Goal: Task Accomplishment & Management: Use online tool/utility

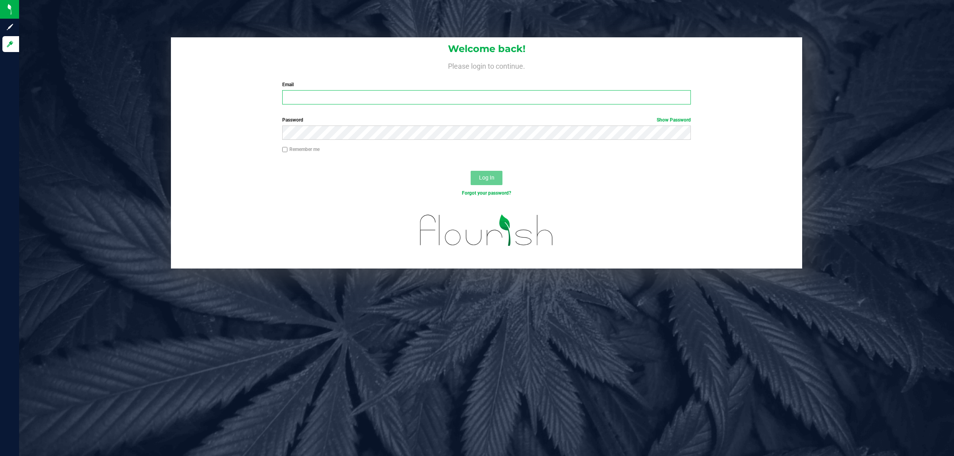
click at [341, 99] on input "Email" at bounding box center [486, 97] width 409 height 14
type input "[PERSON_NAME][EMAIL_ADDRESS][DOMAIN_NAME]"
click at [471, 171] on button "Log In" at bounding box center [487, 178] width 32 height 14
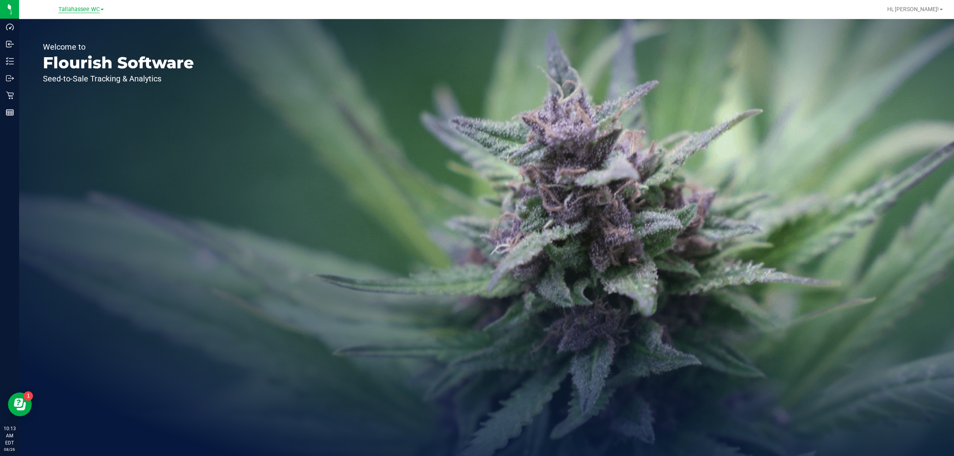
click at [86, 7] on span "Tallahassee WC" at bounding box center [78, 9] width 41 height 7
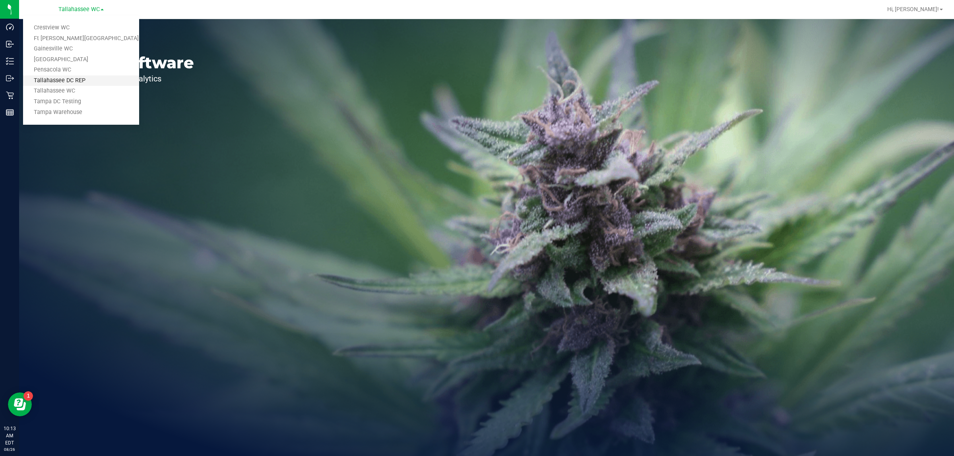
click at [91, 79] on link "Tallahassee DC REP" at bounding box center [81, 81] width 116 height 11
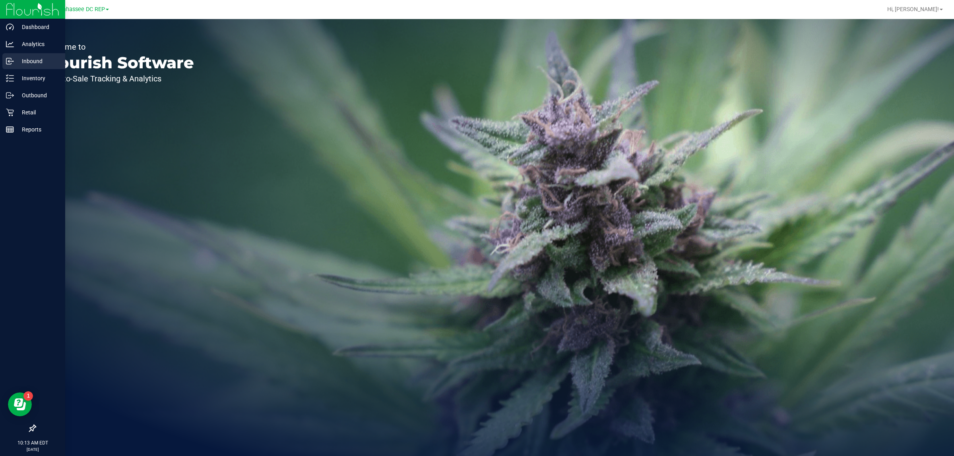
click at [32, 62] on p "Inbound" at bounding box center [38, 61] width 48 height 10
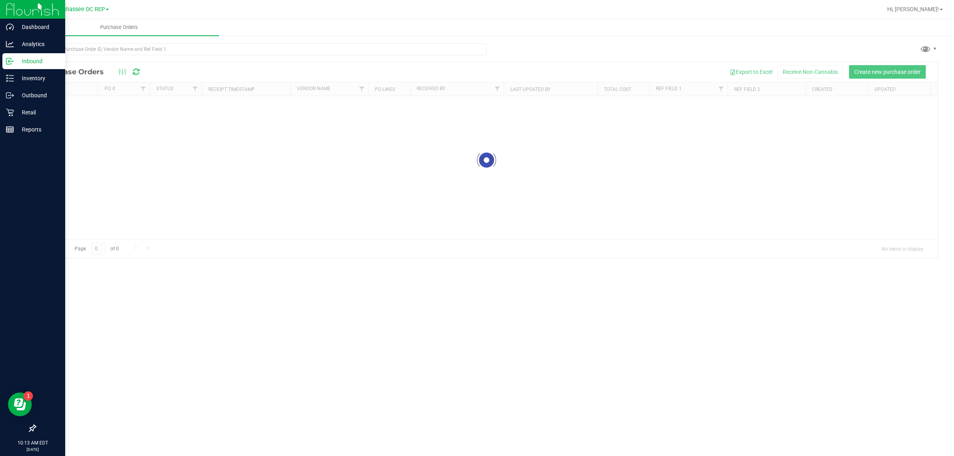
click at [34, 427] on icon at bounding box center [32, 428] width 7 height 7
click at [29, 429] on input "checkbox" at bounding box center [29, 429] width 0 height 0
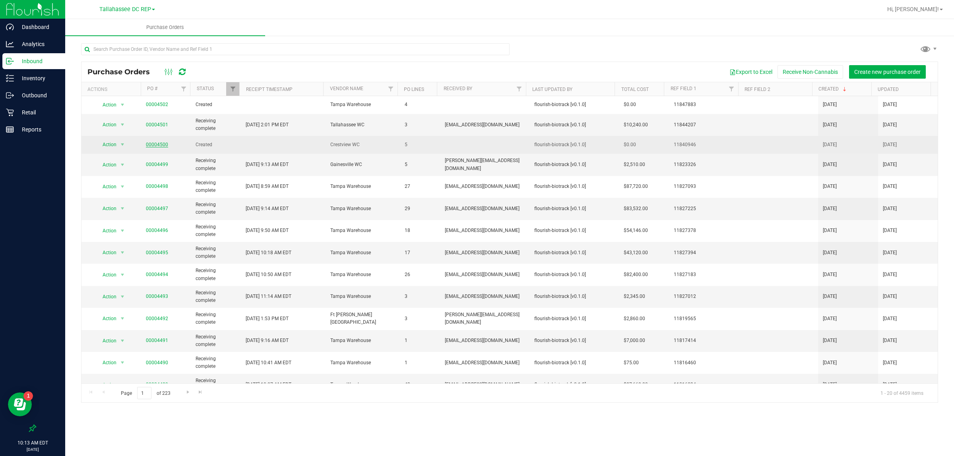
click at [165, 144] on link "00004500" at bounding box center [157, 145] width 22 height 6
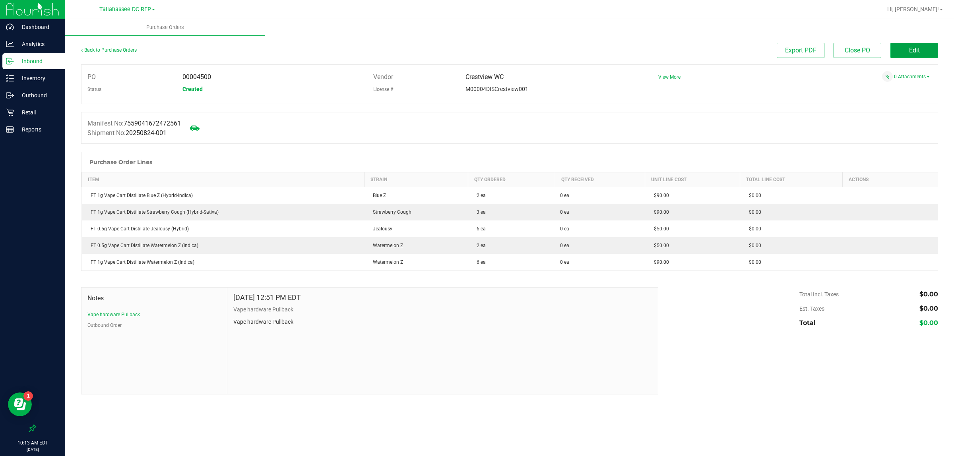
click at [913, 45] on button "Edit" at bounding box center [914, 50] width 48 height 15
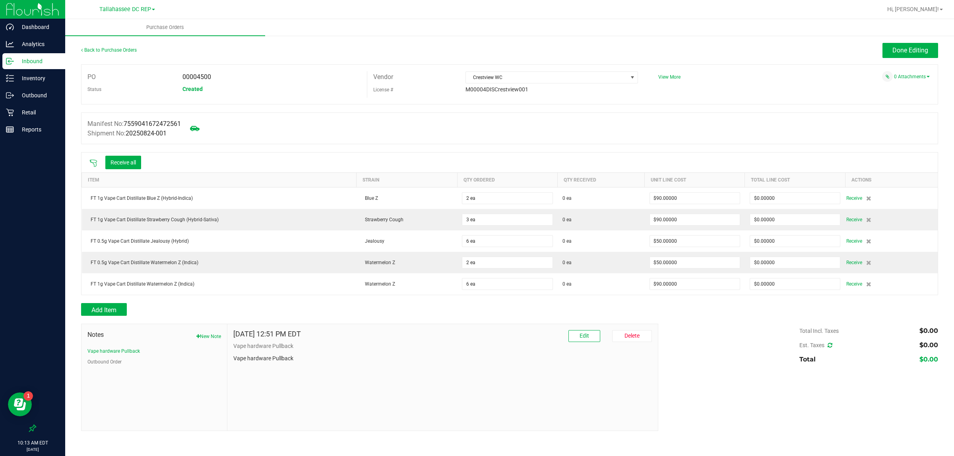
click at [91, 167] on icon at bounding box center [93, 163] width 8 height 8
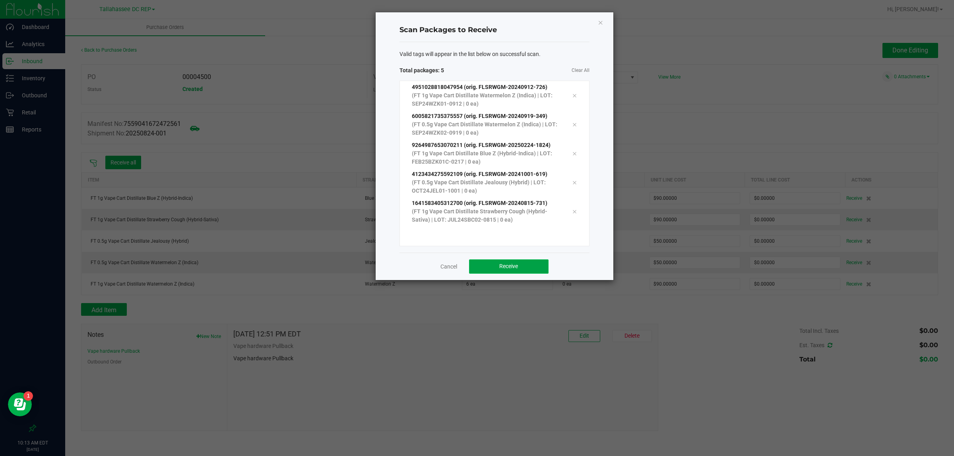
click at [516, 268] on span "Receive" at bounding box center [508, 266] width 19 height 6
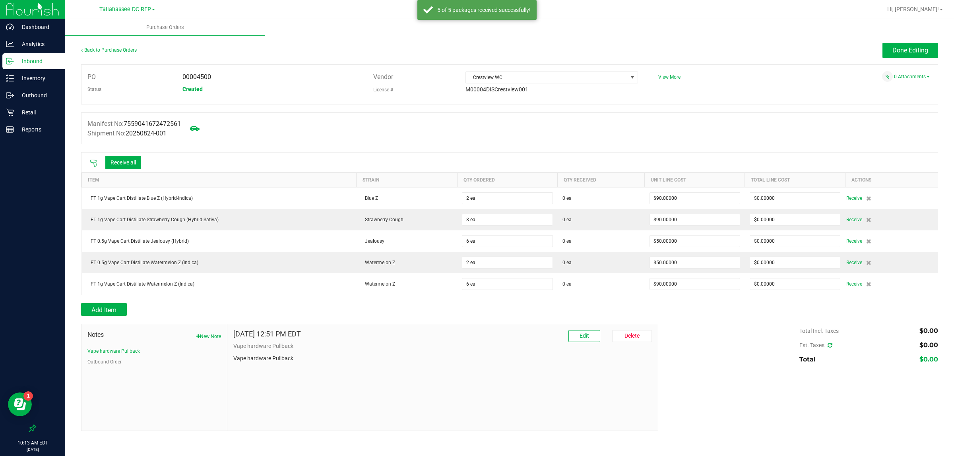
click at [92, 166] on icon at bounding box center [93, 163] width 8 height 8
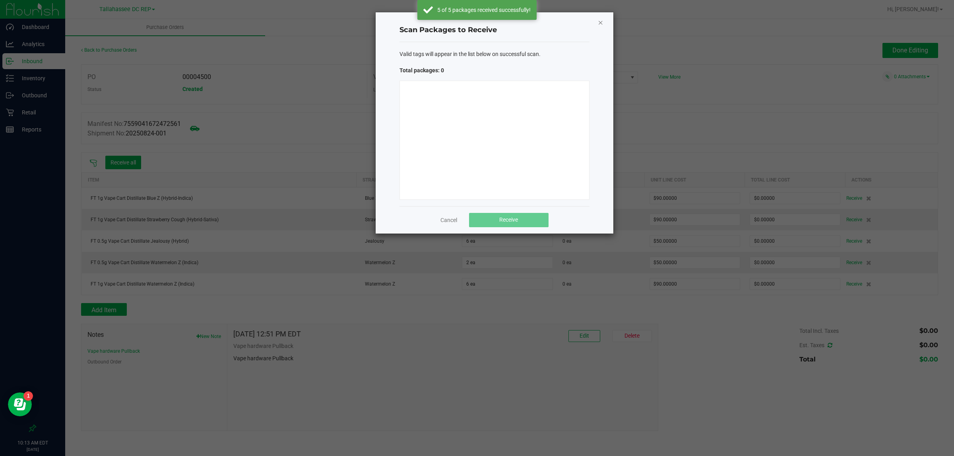
click at [599, 22] on icon "Close" at bounding box center [601, 22] width 6 height 10
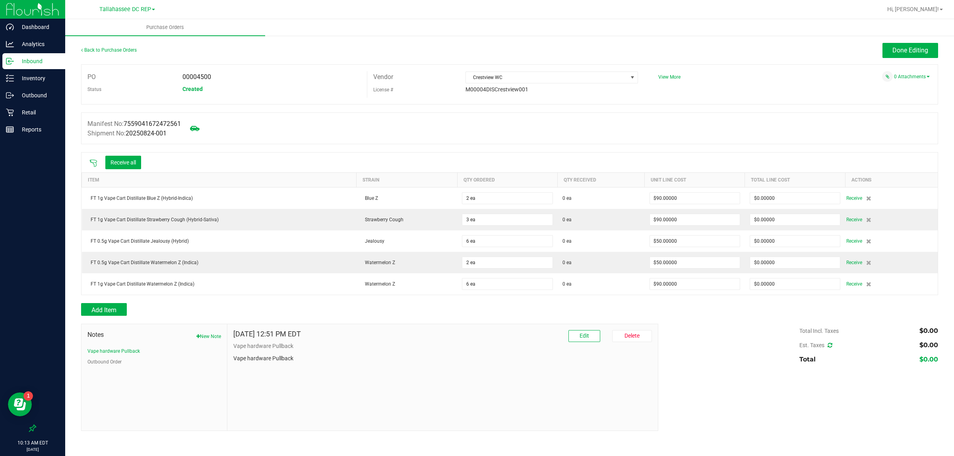
click at [106, 176] on th "Item" at bounding box center [219, 180] width 275 height 15
click at [112, 167] on button "Receive all" at bounding box center [123, 163] width 36 height 14
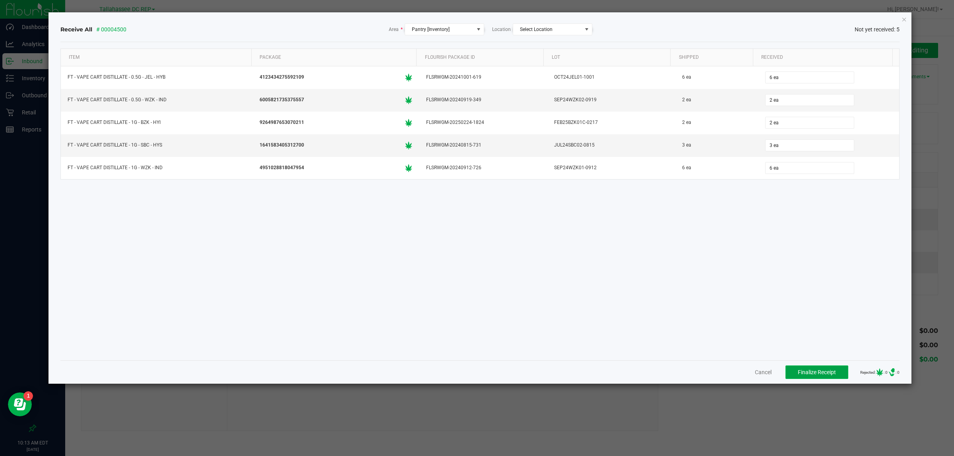
click at [785, 375] on button "Finalize Receipt" at bounding box center [816, 373] width 63 height 14
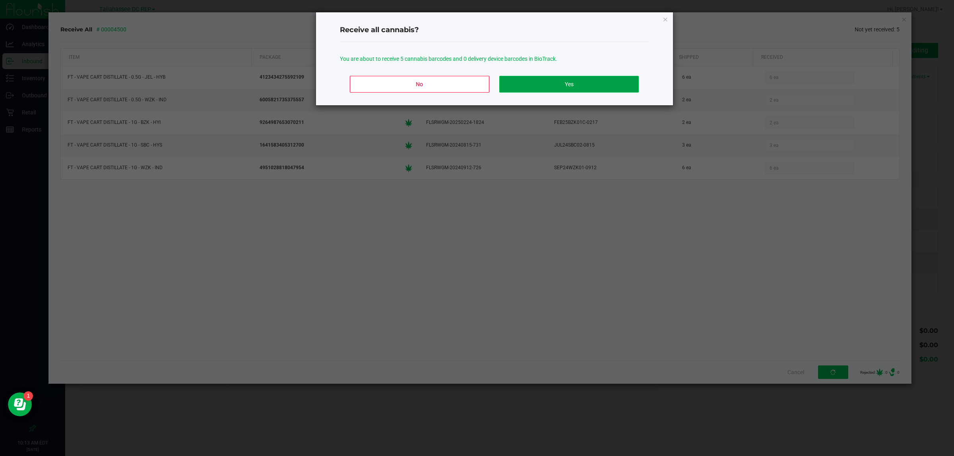
click at [589, 87] on button "Yes" at bounding box center [568, 84] width 139 height 17
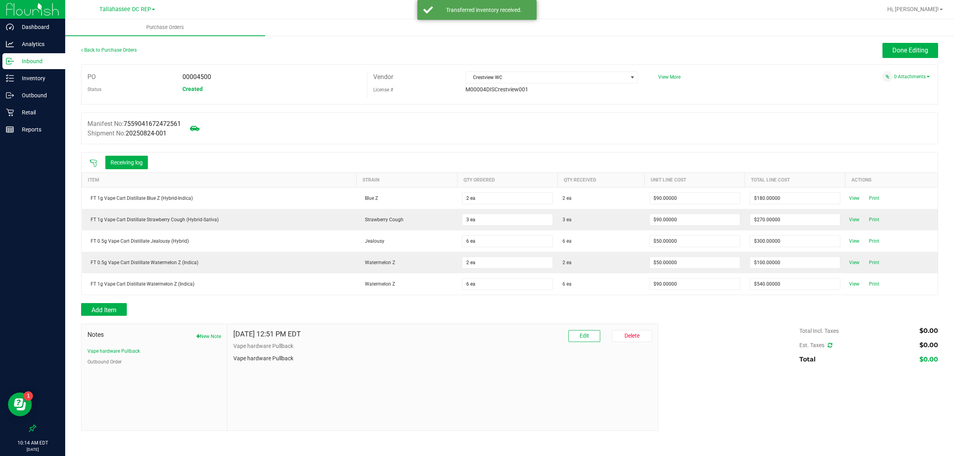
click at [910, 41] on div "Back to Purchase Orders Done Editing PO 00004500 Status Created Vendor Crestvie…" at bounding box center [509, 237] width 889 height 404
click at [906, 47] on span "Done Editing" at bounding box center [910, 51] width 36 height 8
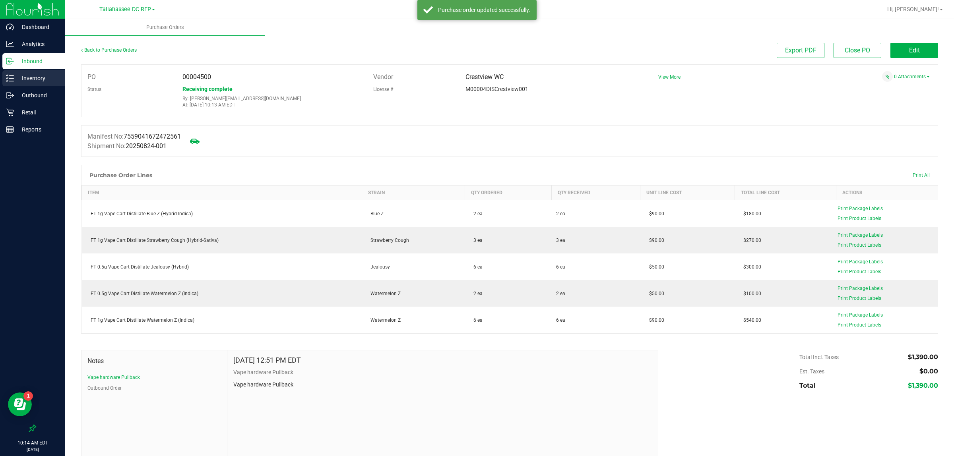
click at [36, 78] on p "Inventory" at bounding box center [38, 79] width 48 height 10
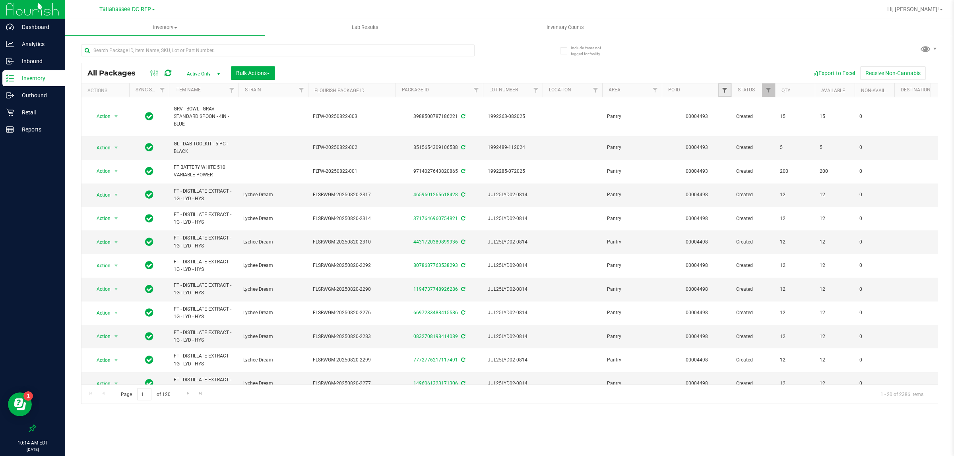
click at [724, 88] on span "Filter" at bounding box center [724, 90] width 6 height 6
click at [780, 111] on input "text" at bounding box center [764, 108] width 82 height 12
type input "4500"
click at [742, 128] on button "Filter" at bounding box center [742, 128] width 38 height 17
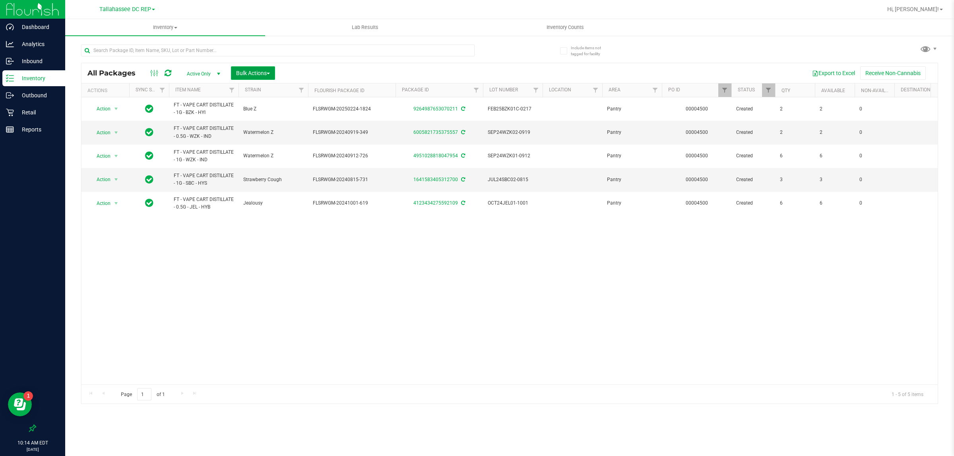
click at [242, 72] on span "Bulk Actions" at bounding box center [253, 73] width 34 height 6
click at [259, 90] on span "Add to outbound order" at bounding box center [263, 91] width 54 height 6
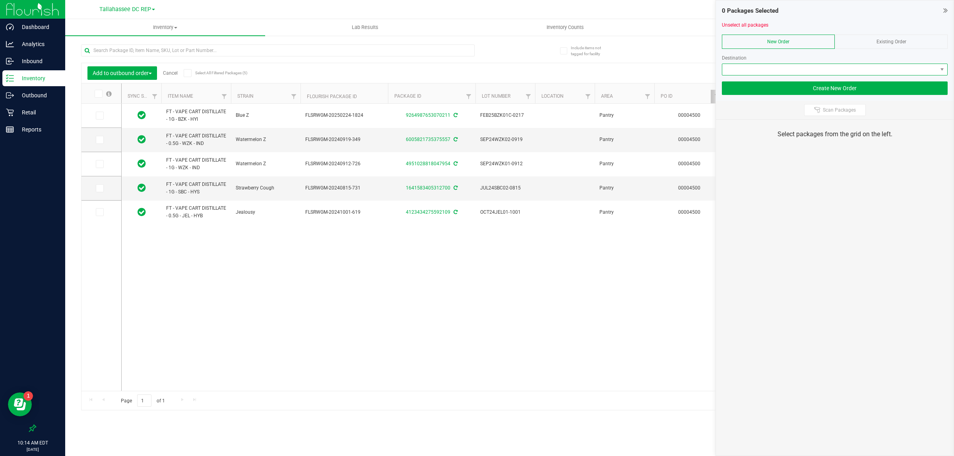
click at [770, 68] on span at bounding box center [829, 69] width 215 height 11
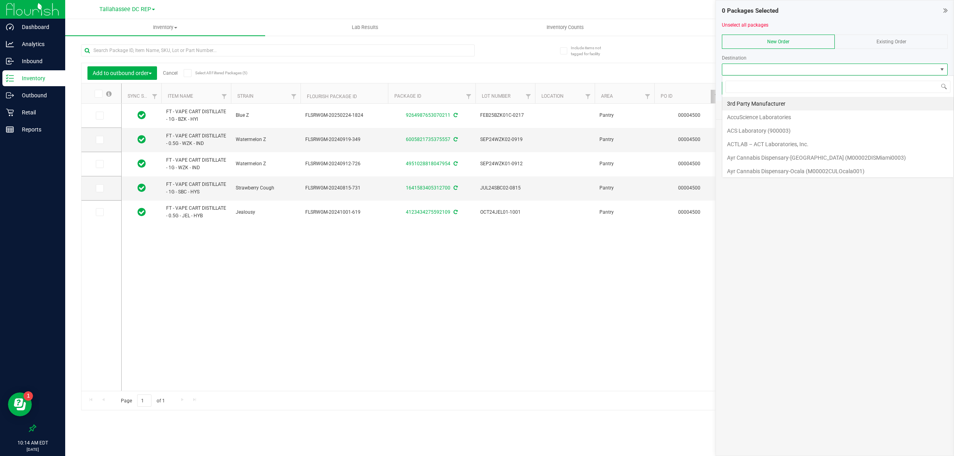
scroll to position [12, 225]
type input "tampa ware"
click at [783, 106] on li "Tampa Warehouse" at bounding box center [834, 104] width 225 height 14
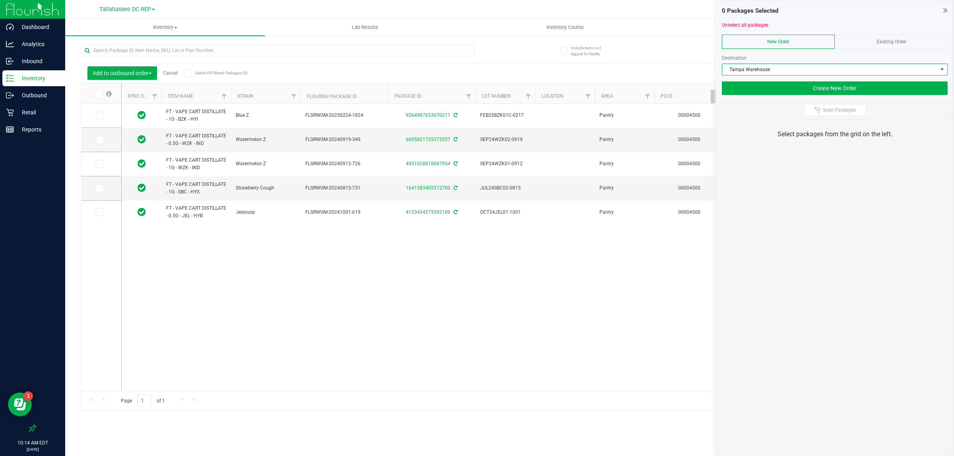
click at [188, 73] on icon at bounding box center [187, 73] width 5 height 0
click at [0, 0] on input "Select All Filtered Packages (5)" at bounding box center [0, 0] width 0 height 0
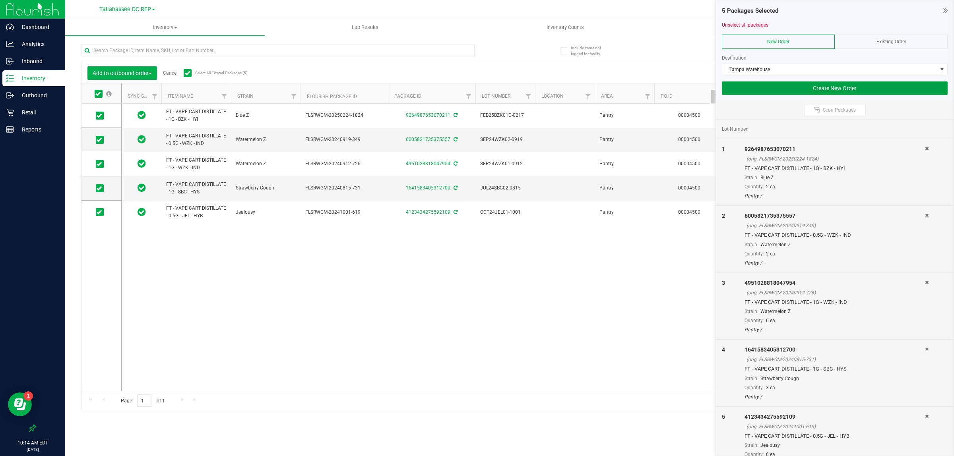
click at [789, 87] on button "Create New Order" at bounding box center [835, 88] width 226 height 14
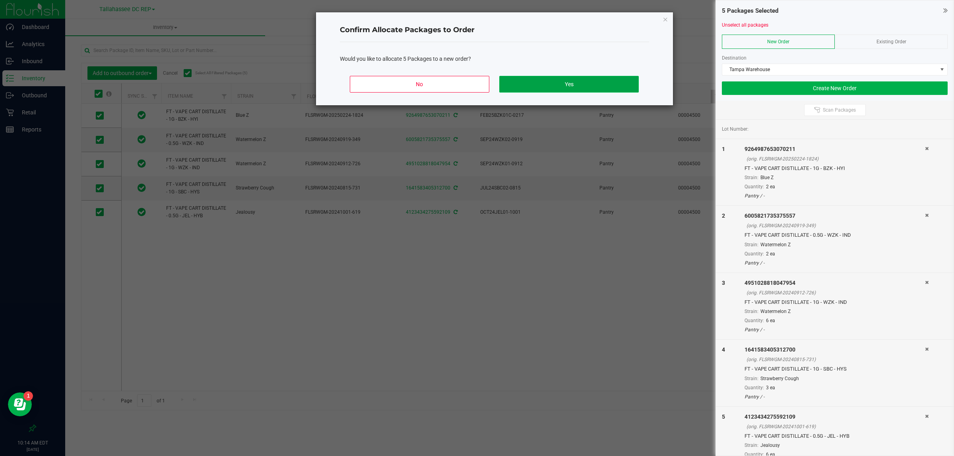
click at [561, 88] on button "Yes" at bounding box center [568, 84] width 139 height 17
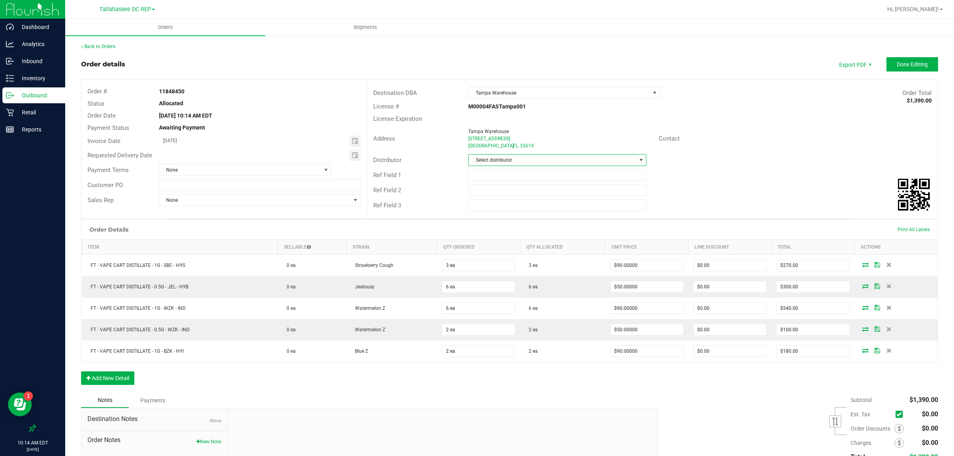
click at [488, 164] on span "Select distributor" at bounding box center [552, 160] width 167 height 11
type input "talla"
click at [507, 194] on li "Tallahassee DC REP" at bounding box center [553, 195] width 176 height 14
click at [497, 173] on input "text" at bounding box center [557, 175] width 178 height 12
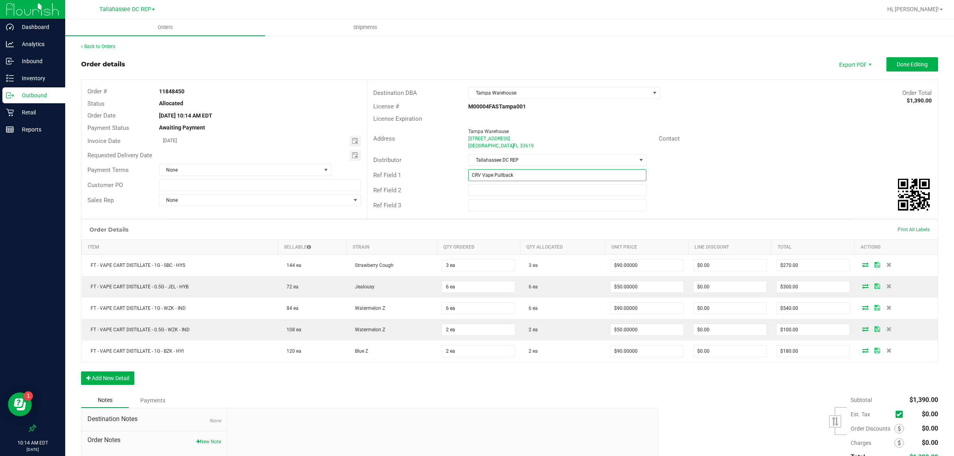
click at [497, 178] on input "CRV Vape Pullback" at bounding box center [557, 175] width 178 height 12
type input "CRV Vape Pullback"
click at [286, 181] on input "text" at bounding box center [260, 185] width 202 height 12
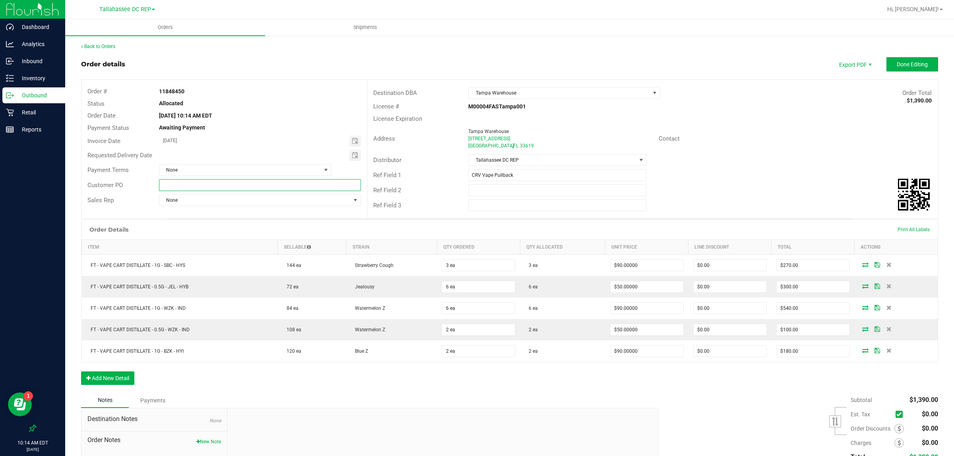
paste input "CRV Vape Pullback"
type input "CRV Vape Pullback"
click at [221, 374] on div "Order Details Print All Labels Item Sellable Strain Qty Ordered Qty Allocated U…" at bounding box center [509, 306] width 857 height 174
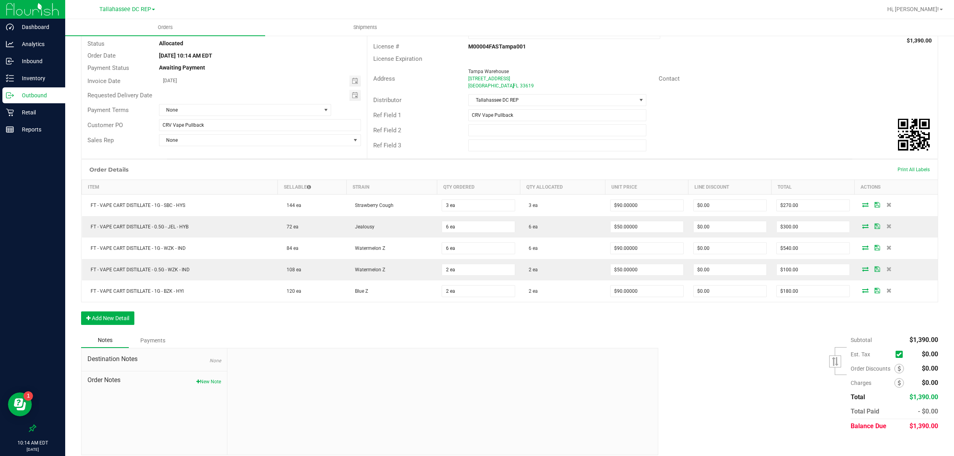
scroll to position [68, 0]
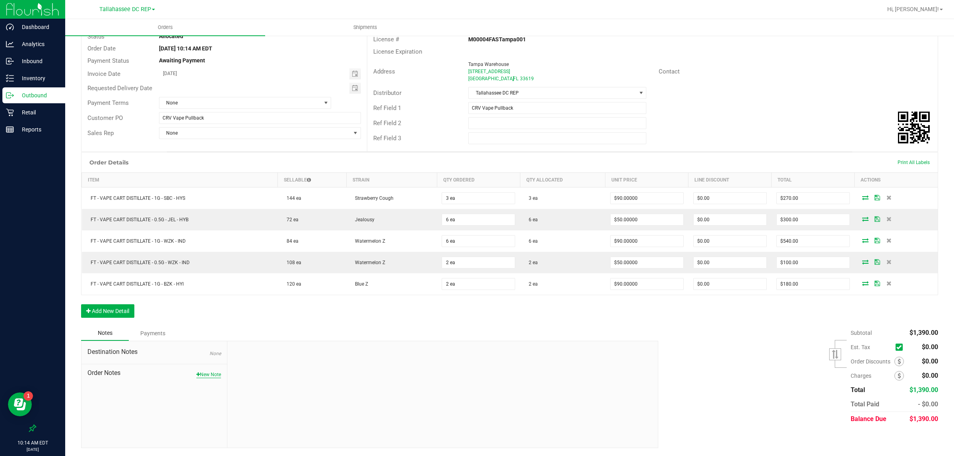
click at [206, 376] on button "New Note" at bounding box center [208, 374] width 25 height 7
click at [259, 372] on input "Note Title" at bounding box center [442, 373] width 419 height 12
paste input "CRV Vape Pullback"
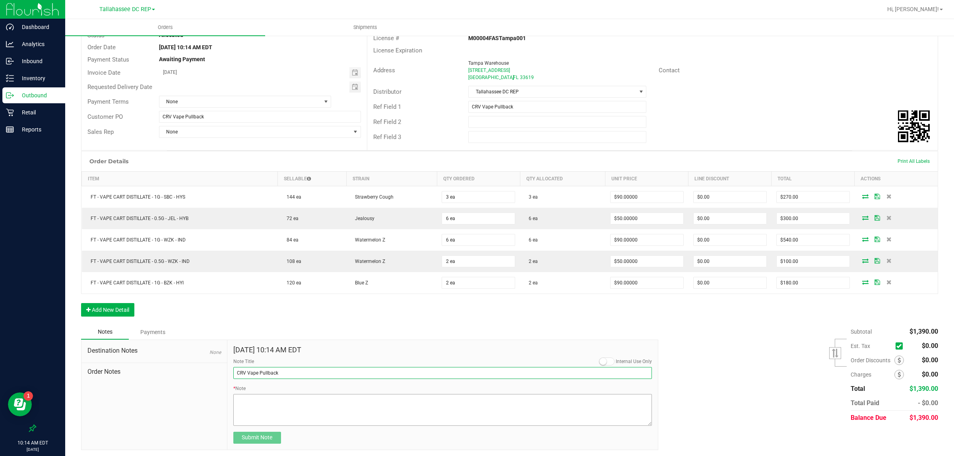
type input "CRV Vape Pullback"
click at [247, 413] on textarea "* Note" at bounding box center [442, 410] width 419 height 32
paste textarea "CRV Vape Pullback"
type textarea "CRV Vape Pullback"
click at [246, 444] on button "Submit Note" at bounding box center [257, 438] width 48 height 12
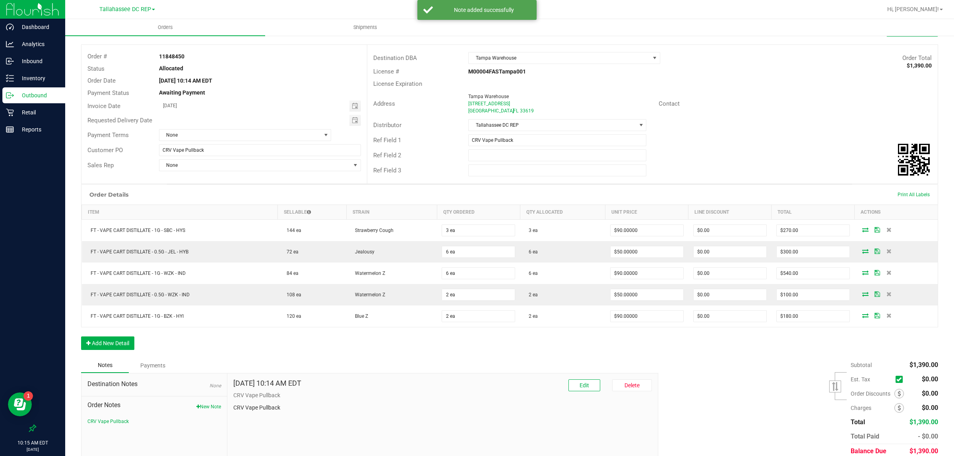
scroll to position [0, 0]
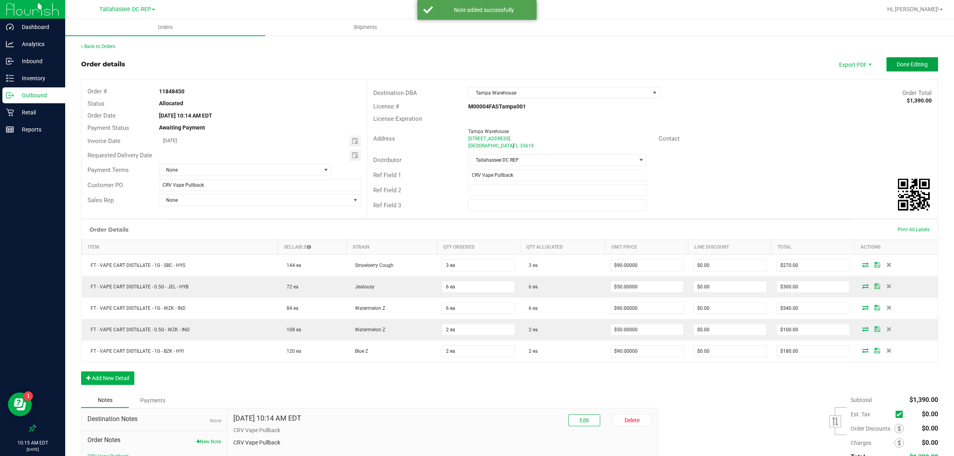
click at [887, 67] on button "Done Editing" at bounding box center [912, 64] width 52 height 14
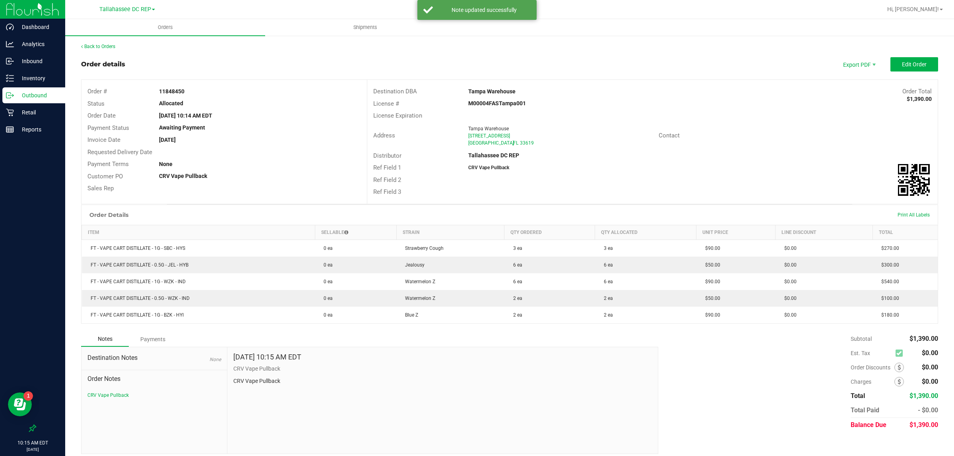
click at [41, 96] on p "Outbound" at bounding box center [38, 96] width 48 height 10
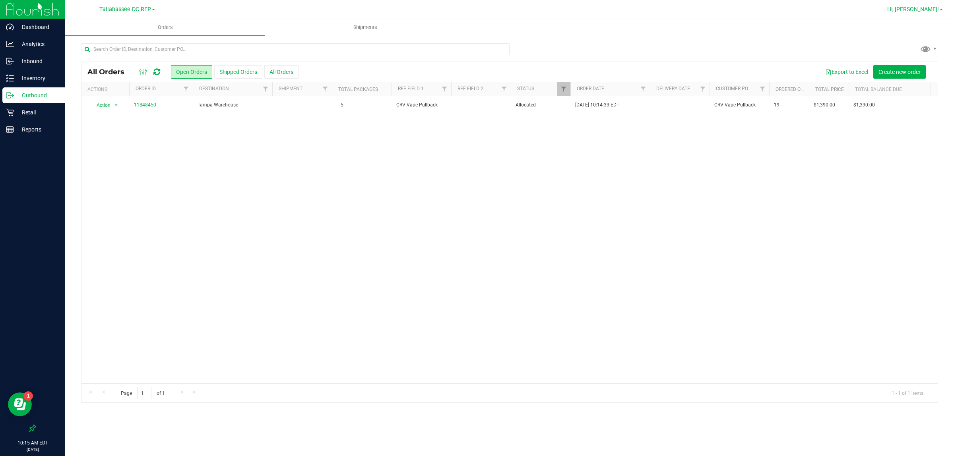
click at [921, 6] on span "Hi, [PERSON_NAME]!" at bounding box center [913, 9] width 52 height 6
click at [906, 66] on span "Sign Out" at bounding box center [912, 70] width 23 height 8
